Goal: Check status: Check status

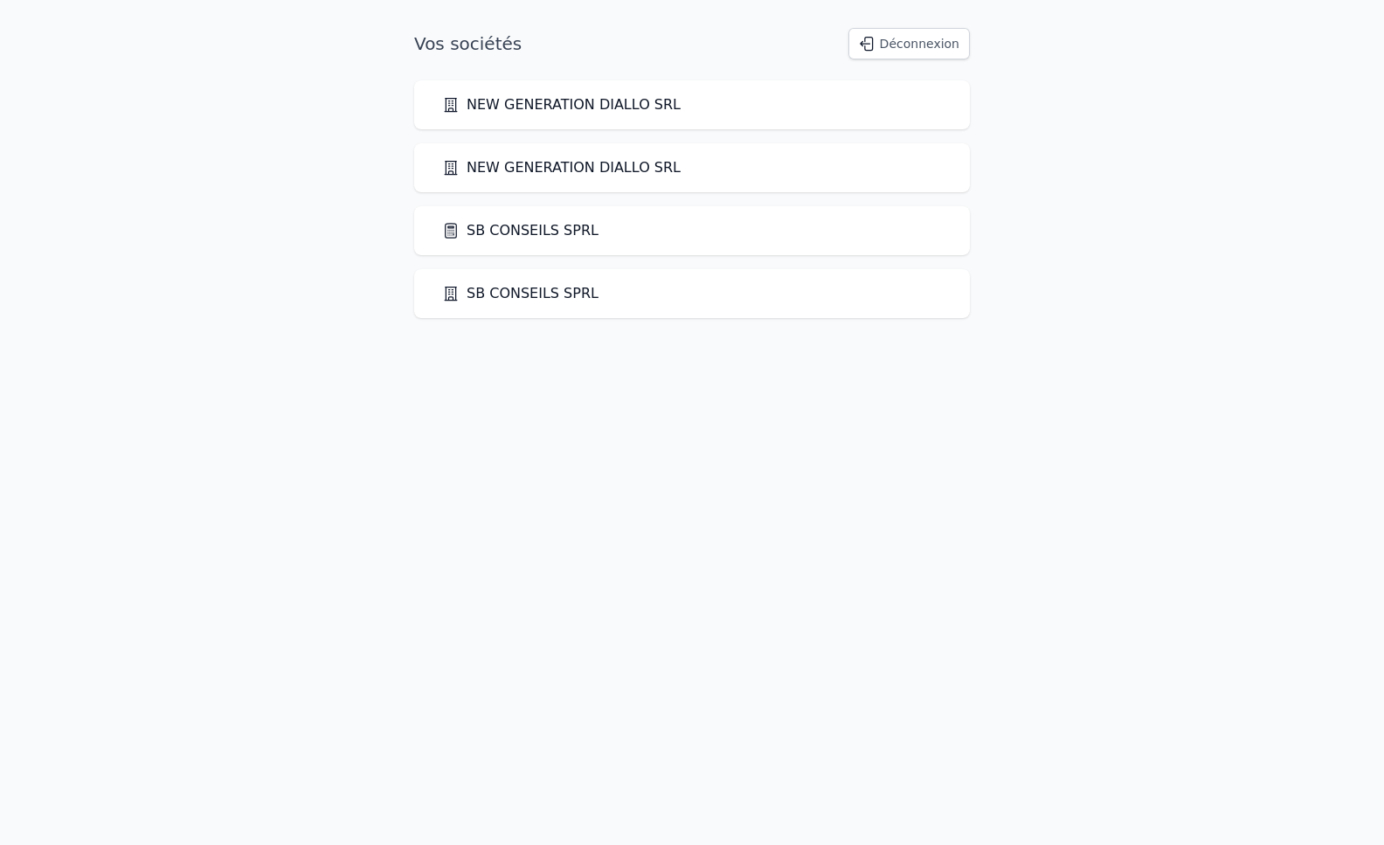
click at [529, 230] on link "SB CONSEILS SPRL" at bounding box center [520, 230] width 156 height 21
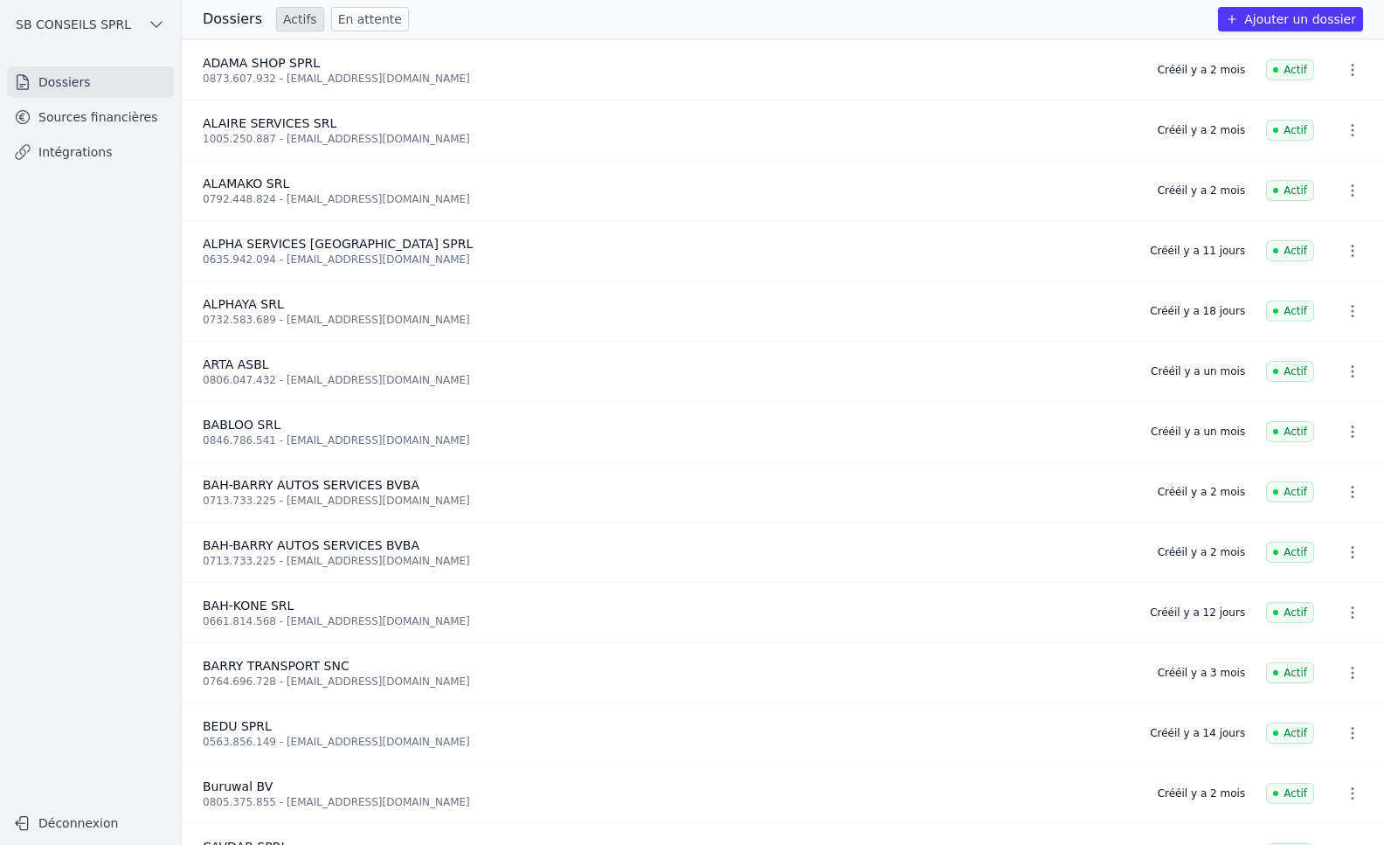
click at [94, 118] on link "Sources financières" at bounding box center [90, 116] width 167 height 31
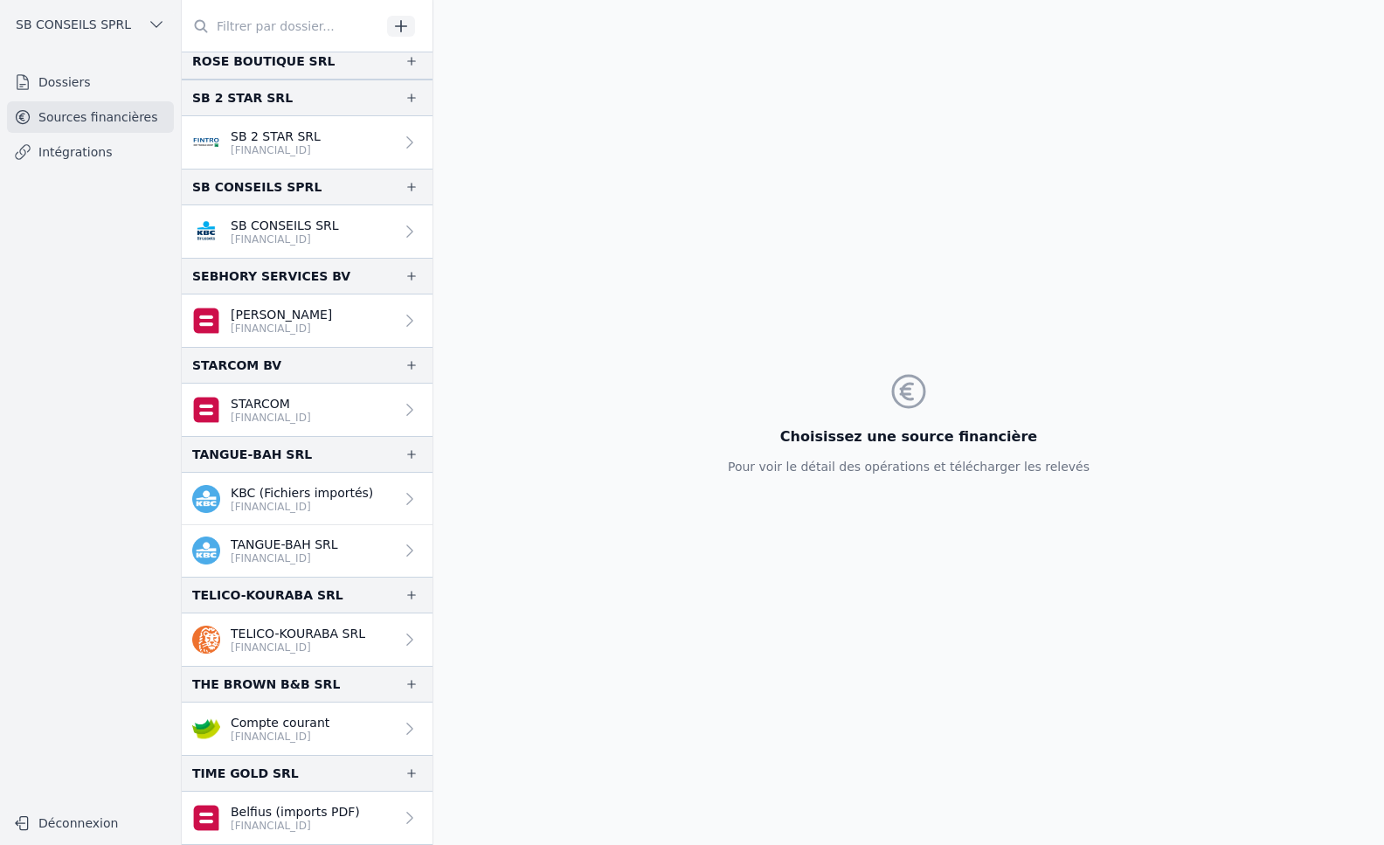
scroll to position [3320, 0]
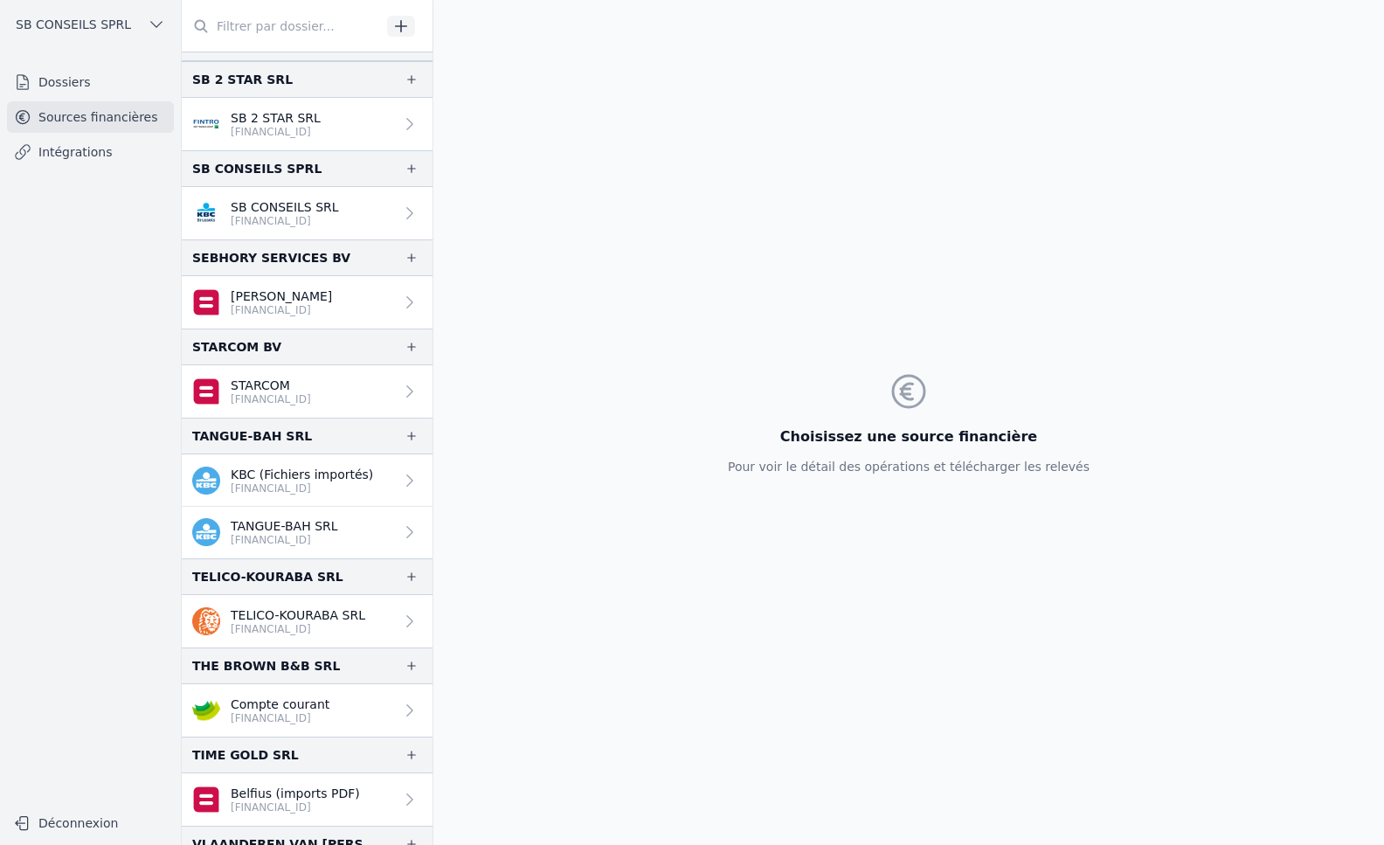
click at [353, 490] on p "[FINANCIAL_ID]" at bounding box center [302, 488] width 142 height 14
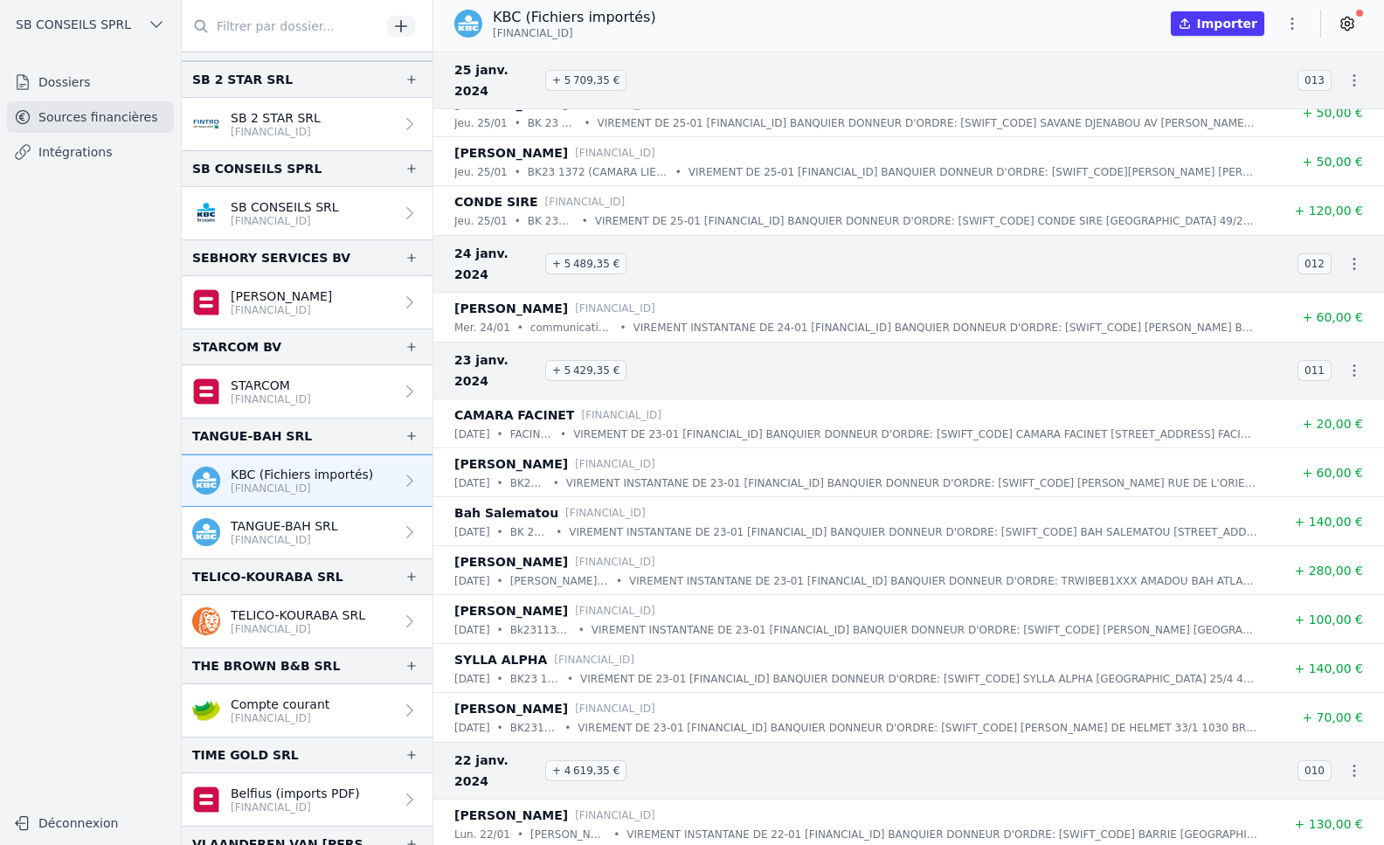
scroll to position [36419, 0]
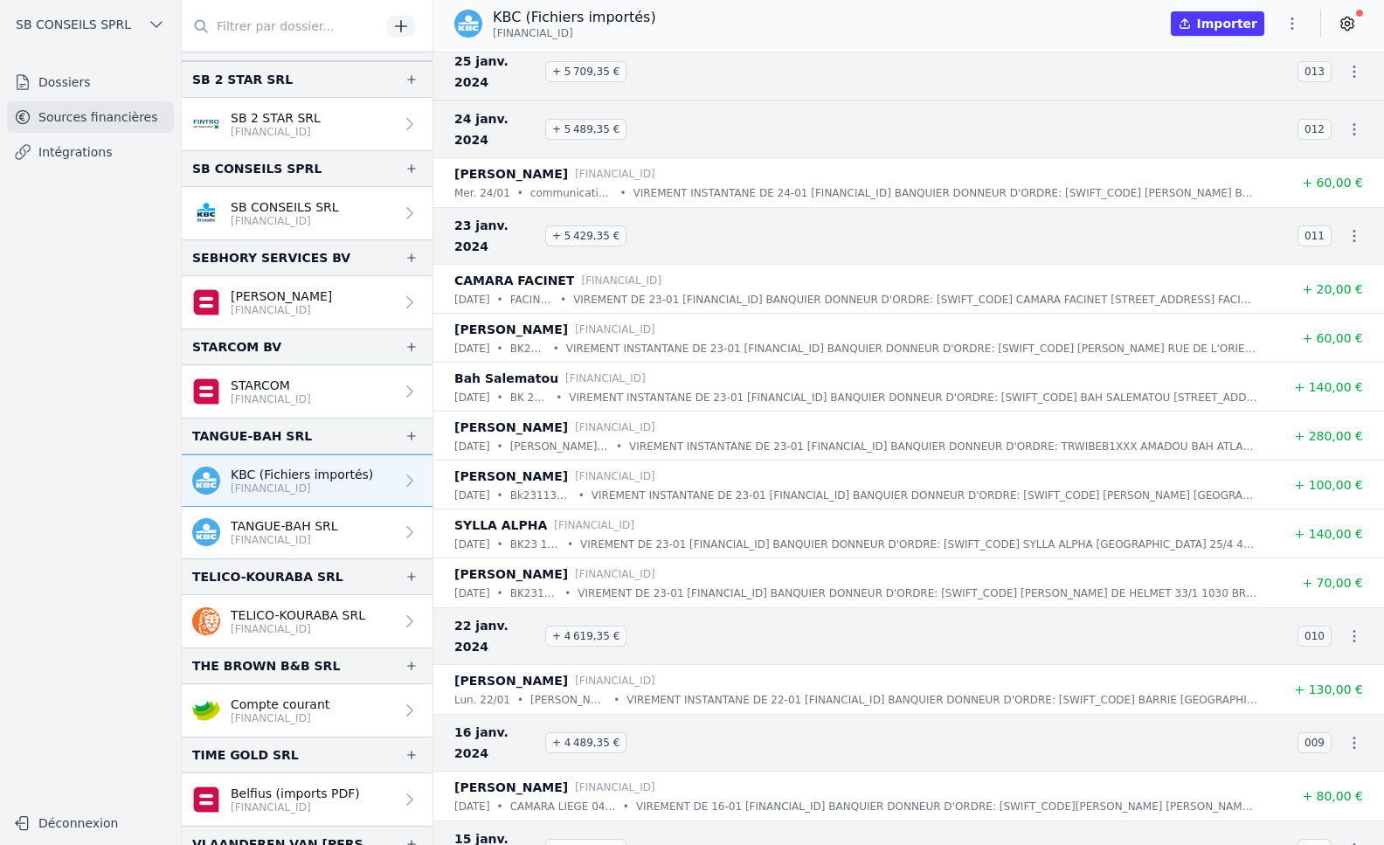
click at [326, 545] on p "[FINANCIAL_ID]" at bounding box center [284, 540] width 107 height 14
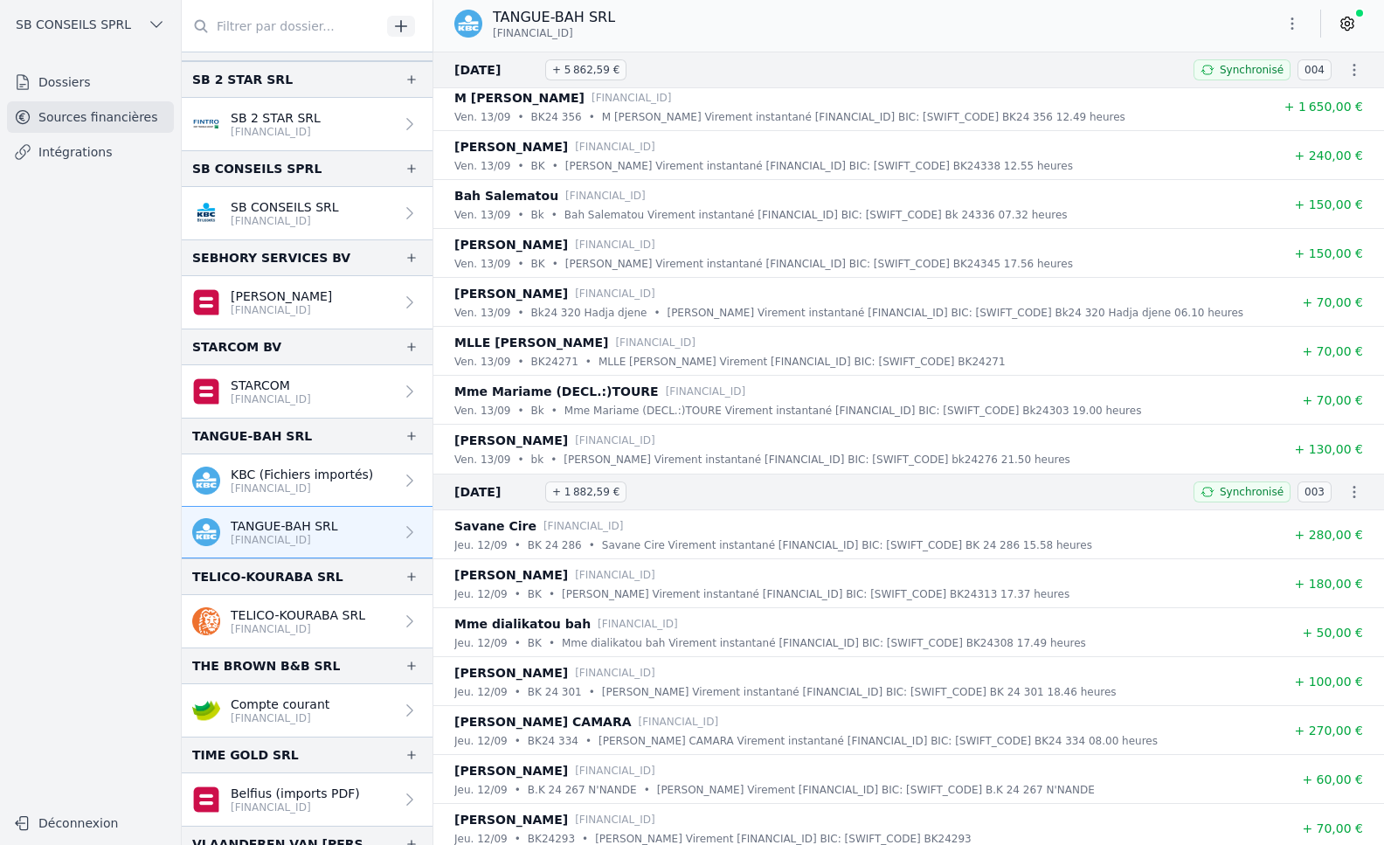
scroll to position [36563, 0]
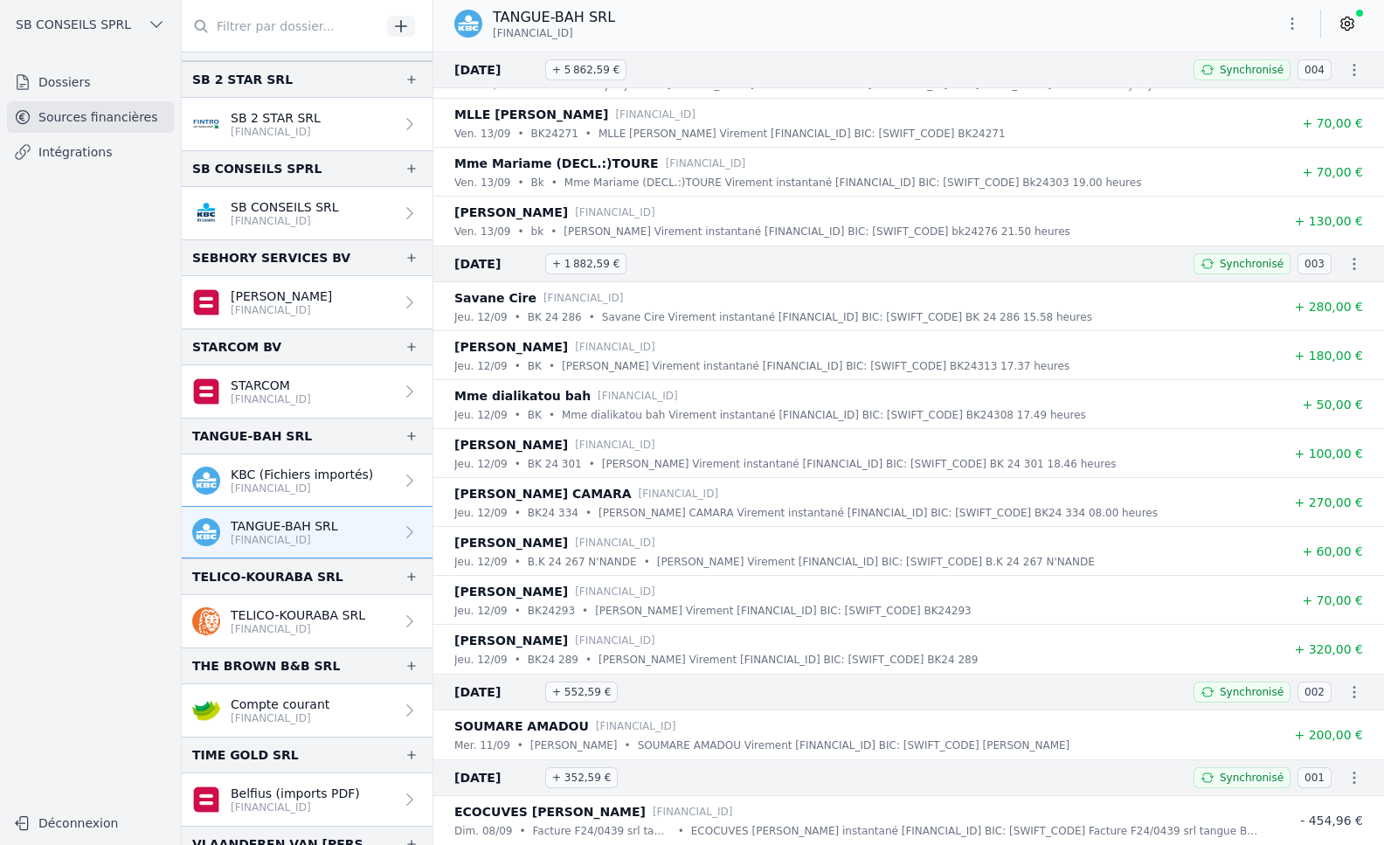
click at [318, 482] on p "[FINANCIAL_ID]" at bounding box center [302, 488] width 142 height 14
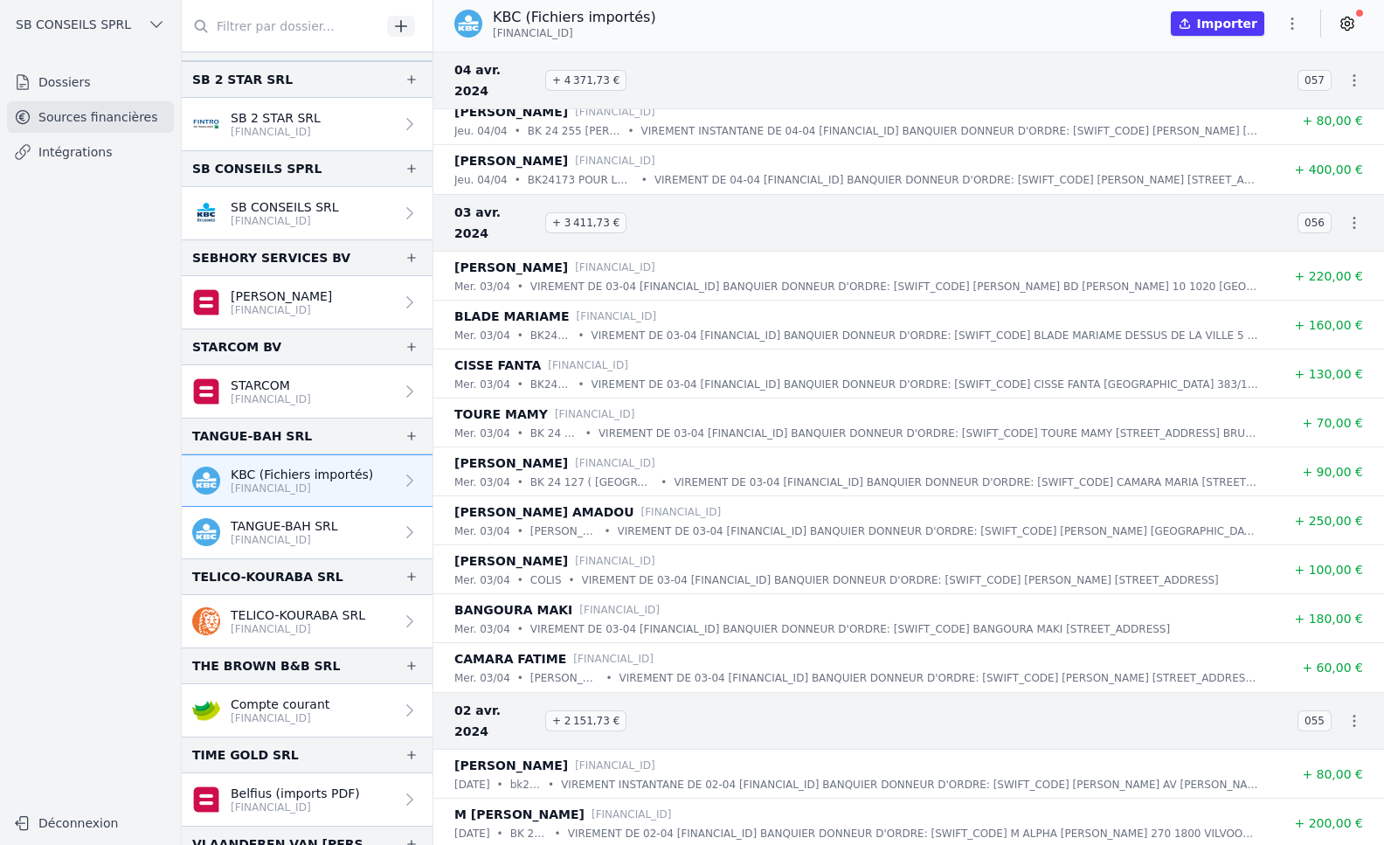
scroll to position [28324, 0]
